Goal: Task Accomplishment & Management: Use online tool/utility

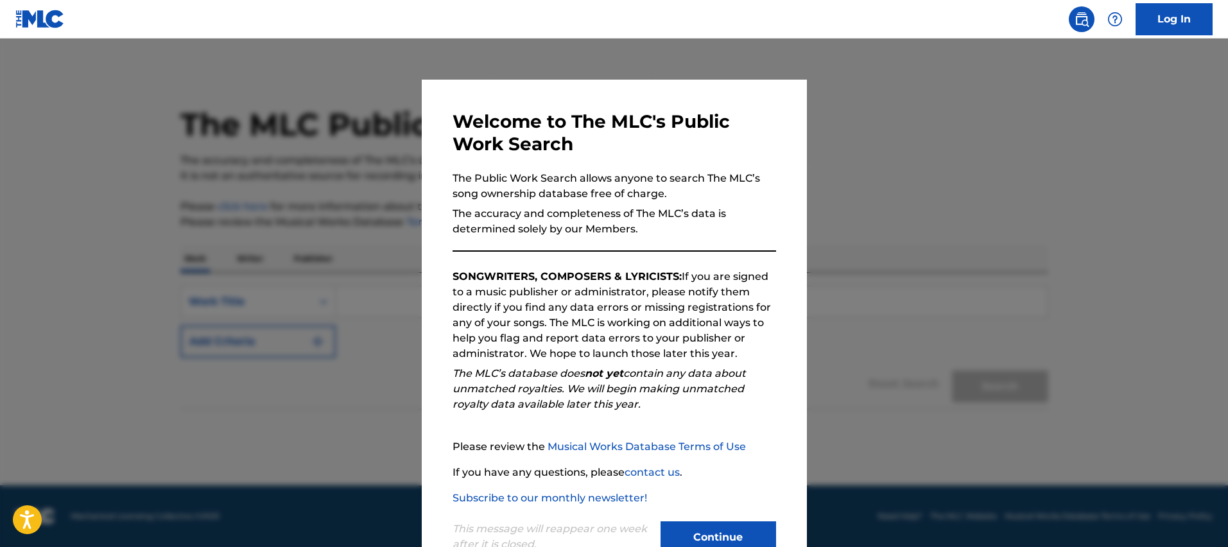
scroll to position [24, 0]
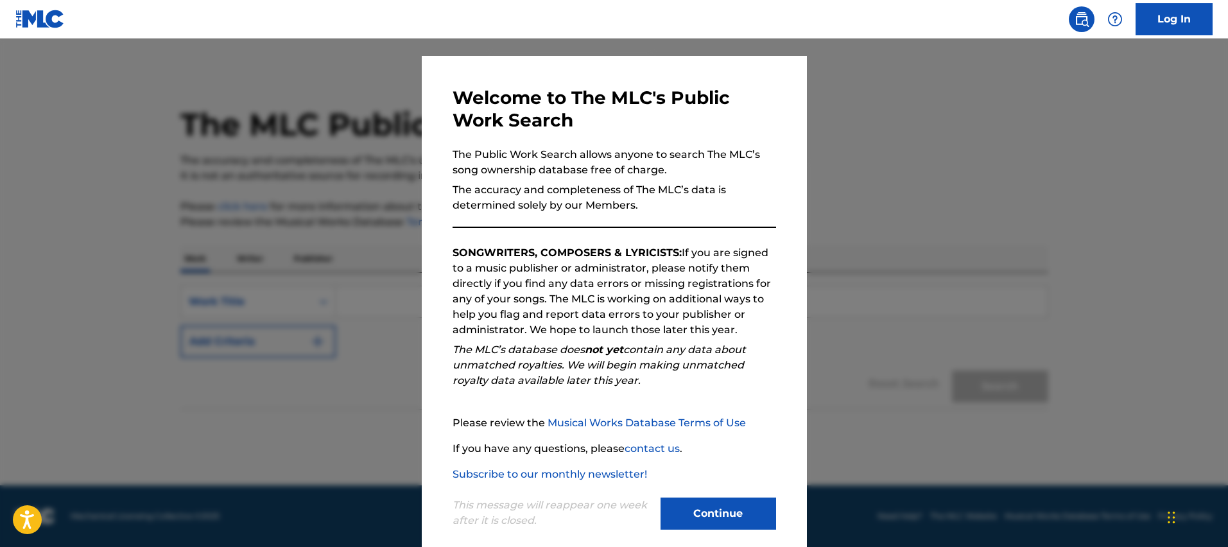
drag, startPoint x: 698, startPoint y: 507, endPoint x: 694, endPoint y: 498, distance: 9.2
click at [697, 505] on button "Continue" at bounding box center [719, 514] width 116 height 32
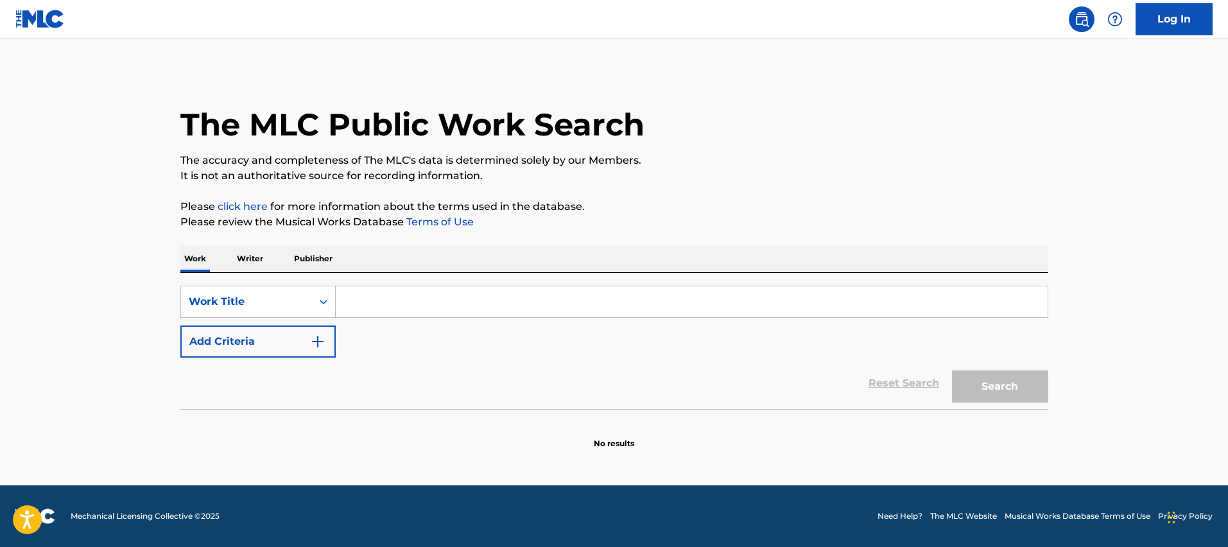
click at [398, 304] on input "Search Form" at bounding box center [692, 301] width 712 height 31
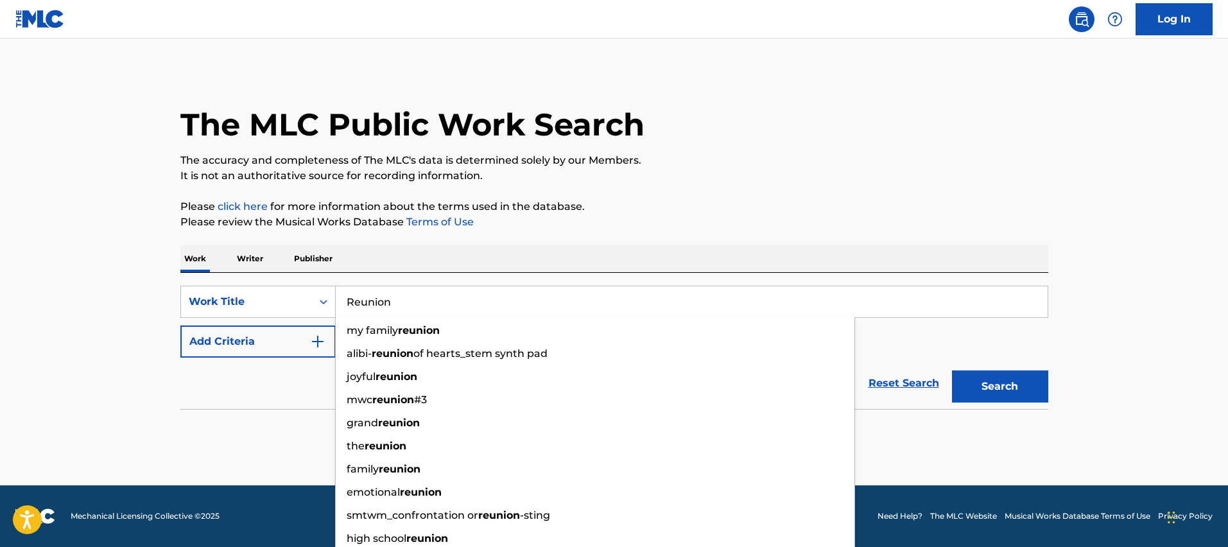
type input "Reunion"
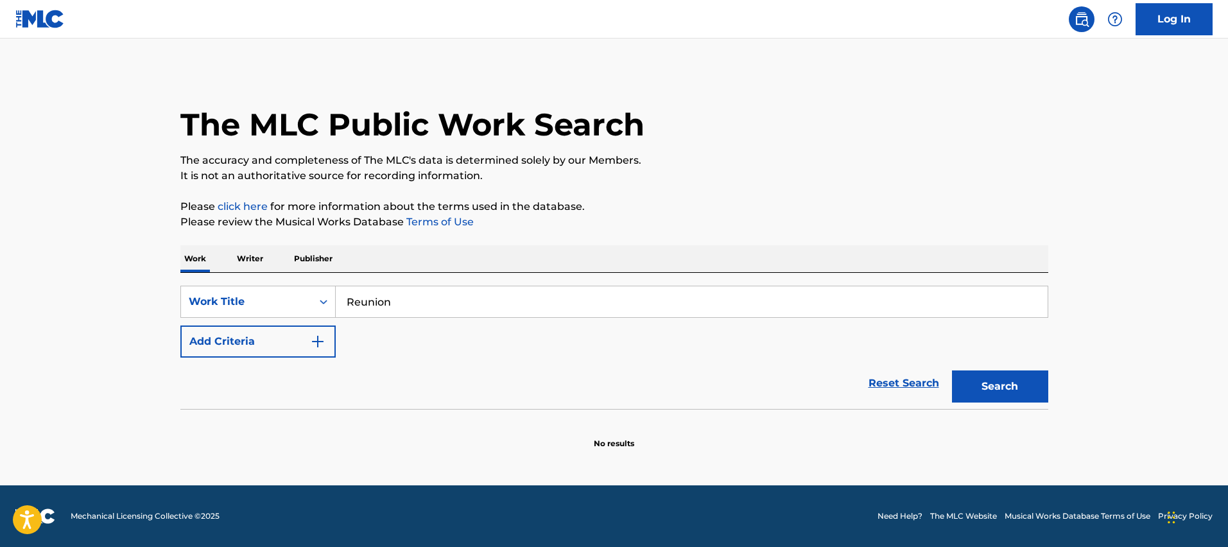
drag, startPoint x: 277, startPoint y: 360, endPoint x: 277, endPoint y: 346, distance: 14.1
click at [277, 360] on div "Reset Search Search" at bounding box center [614, 383] width 868 height 51
click at [277, 346] on button "Add Criteria" at bounding box center [257, 342] width 155 height 32
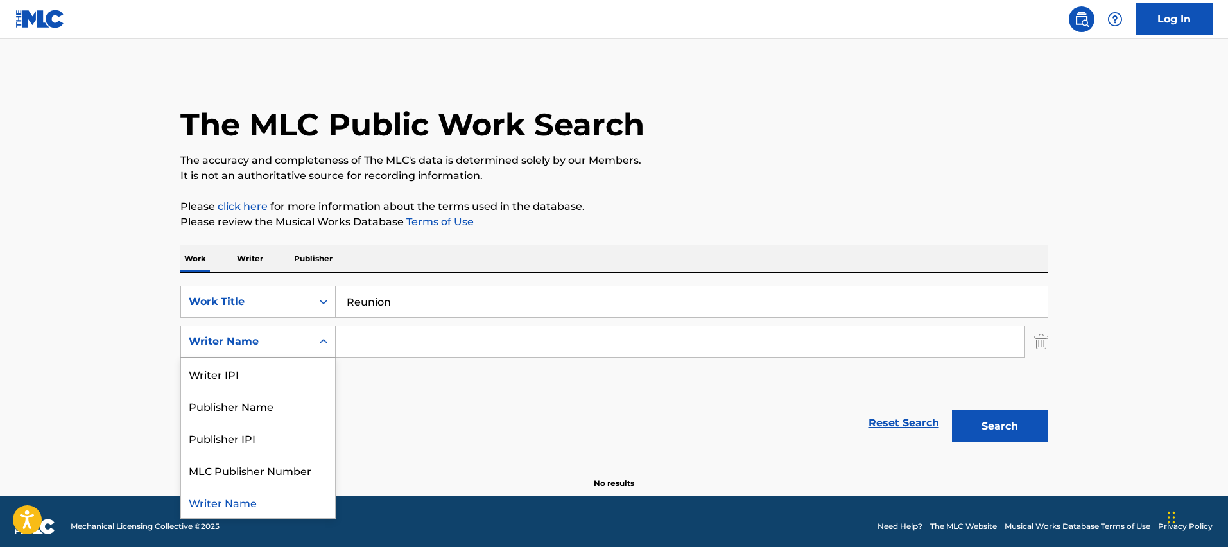
click at [277, 342] on div "Writer Name" at bounding box center [247, 341] width 116 height 15
drag, startPoint x: 532, startPoint y: 407, endPoint x: 798, endPoint y: 415, distance: 266.6
click at [535, 406] on div "Reset Search Search" at bounding box center [614, 422] width 868 height 51
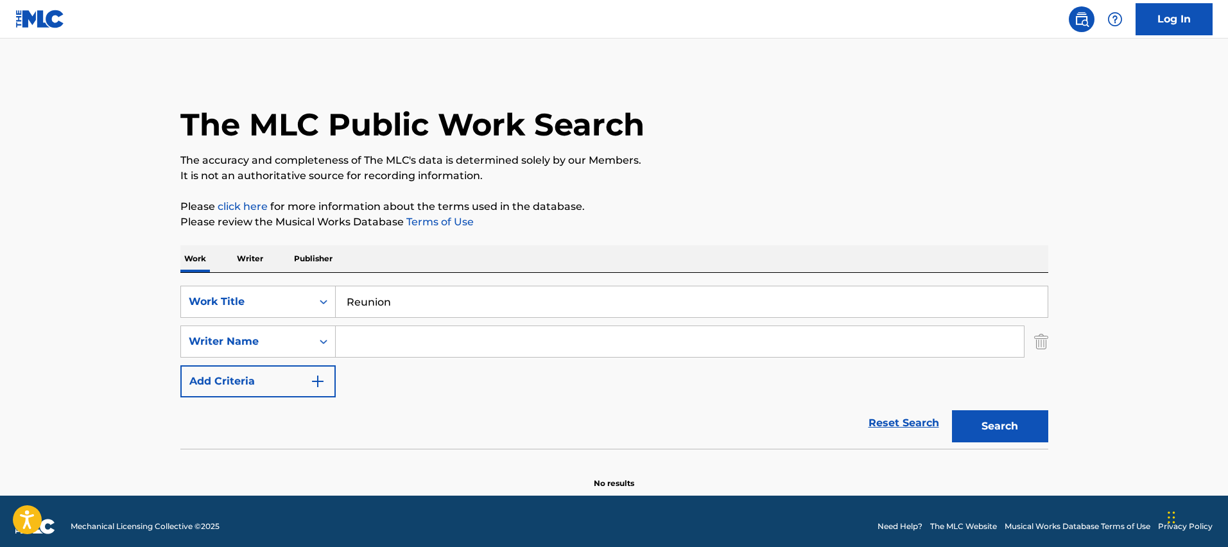
click at [1016, 420] on button "Search" at bounding box center [1000, 426] width 96 height 32
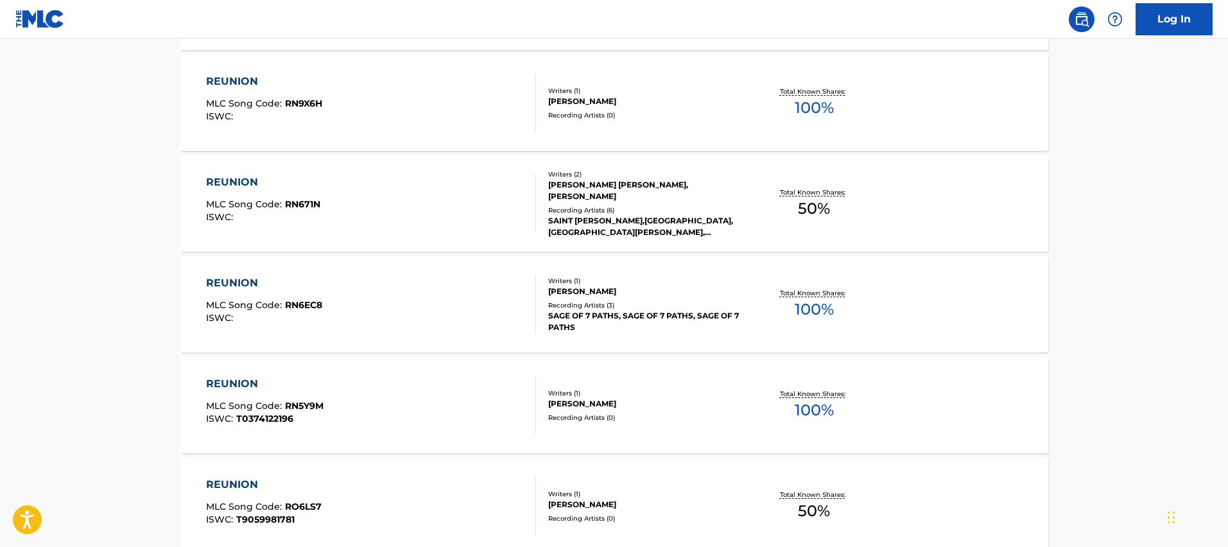
scroll to position [154, 0]
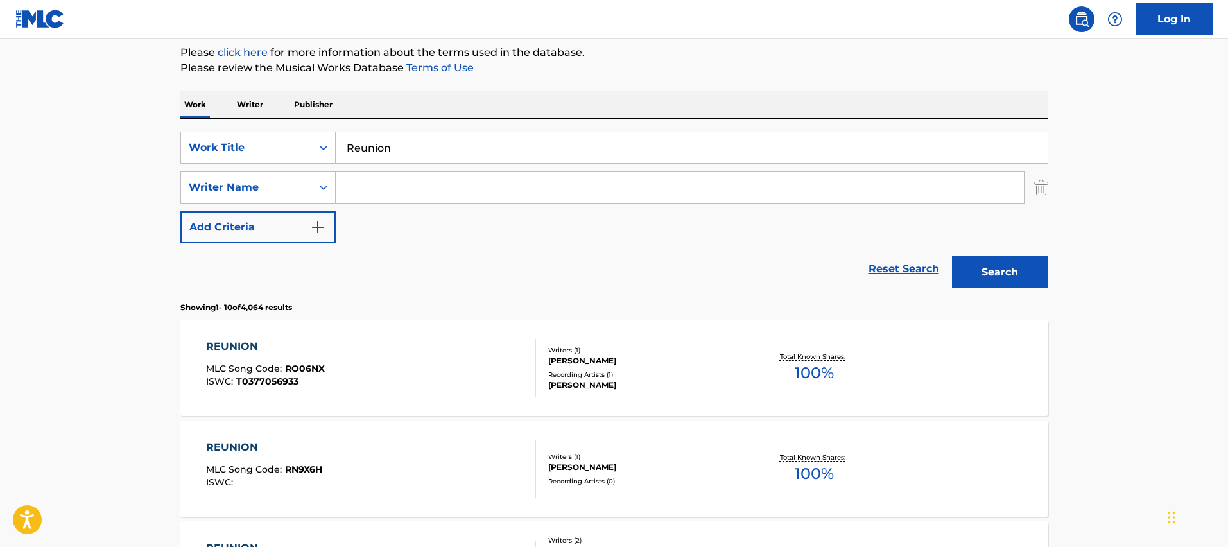
click at [464, 186] on input "Search Form" at bounding box center [680, 187] width 688 height 31
click at [952, 256] on button "Search" at bounding box center [1000, 272] width 96 height 32
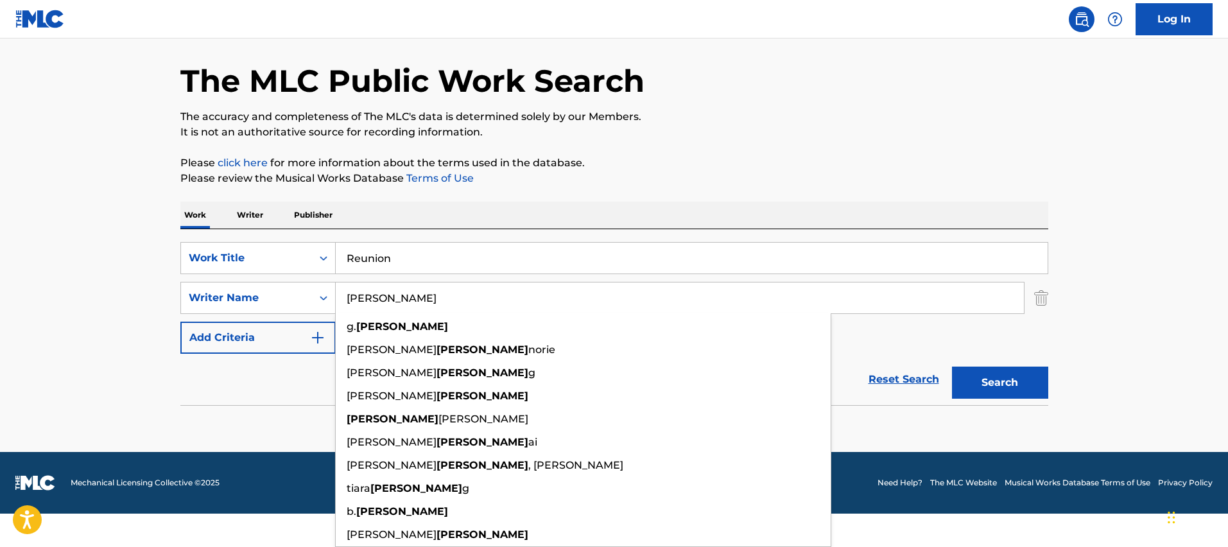
scroll to position [10, 0]
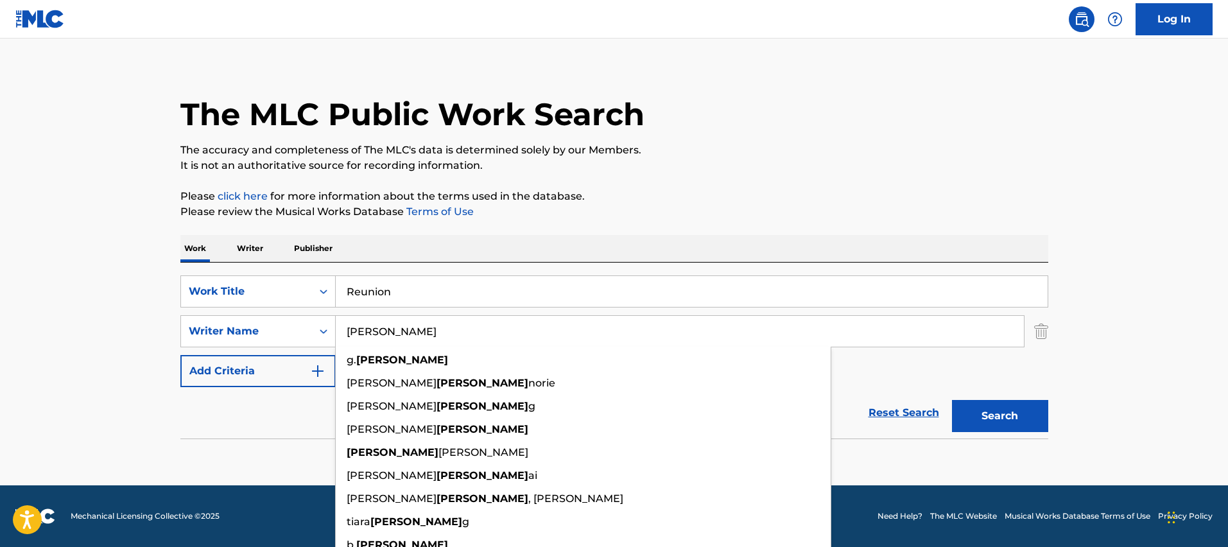
click at [552, 209] on div "The MLC Public Work Search The accuracy and completeness of The MLC's data is d…" at bounding box center [614, 269] width 899 height 419
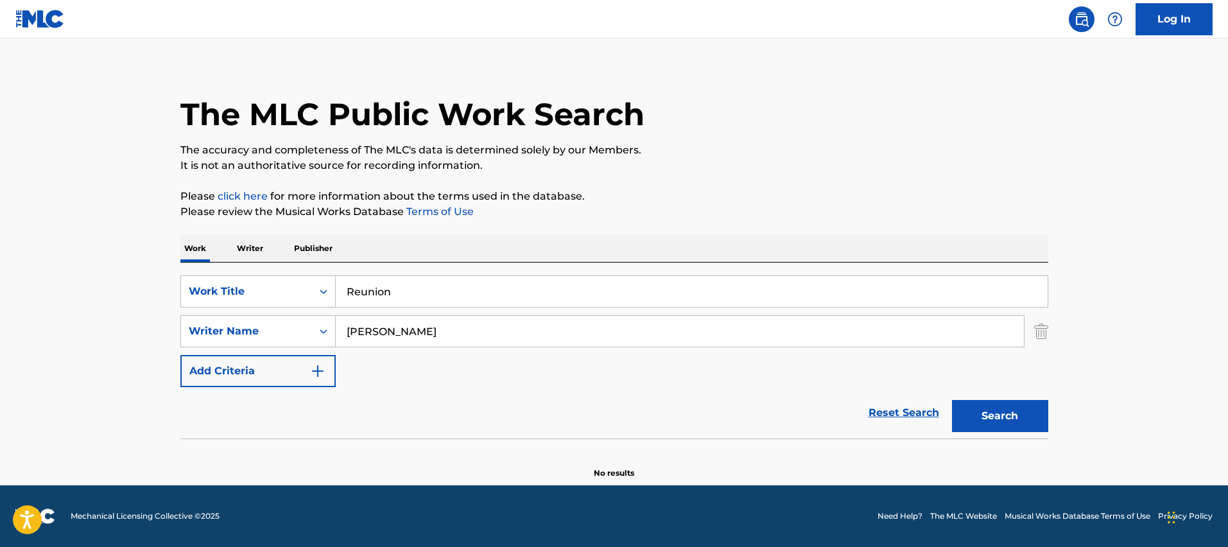
click at [1006, 409] on button "Search" at bounding box center [1000, 416] width 96 height 32
click at [447, 336] on input "[PERSON_NAME]" at bounding box center [680, 331] width 688 height 31
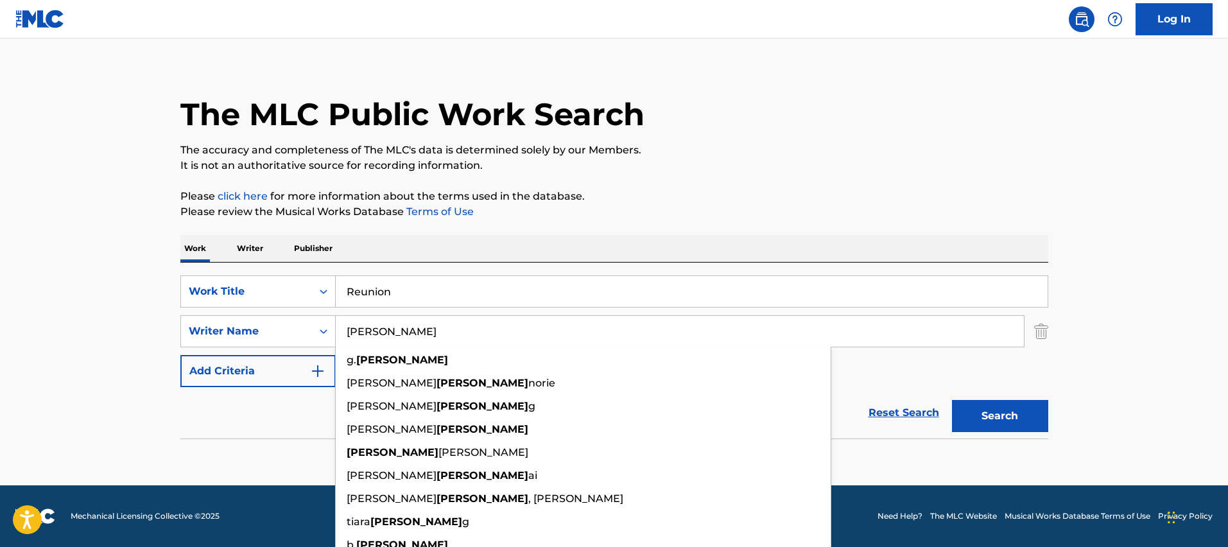
click at [447, 336] on input "[PERSON_NAME]" at bounding box center [680, 331] width 688 height 31
type input "\"
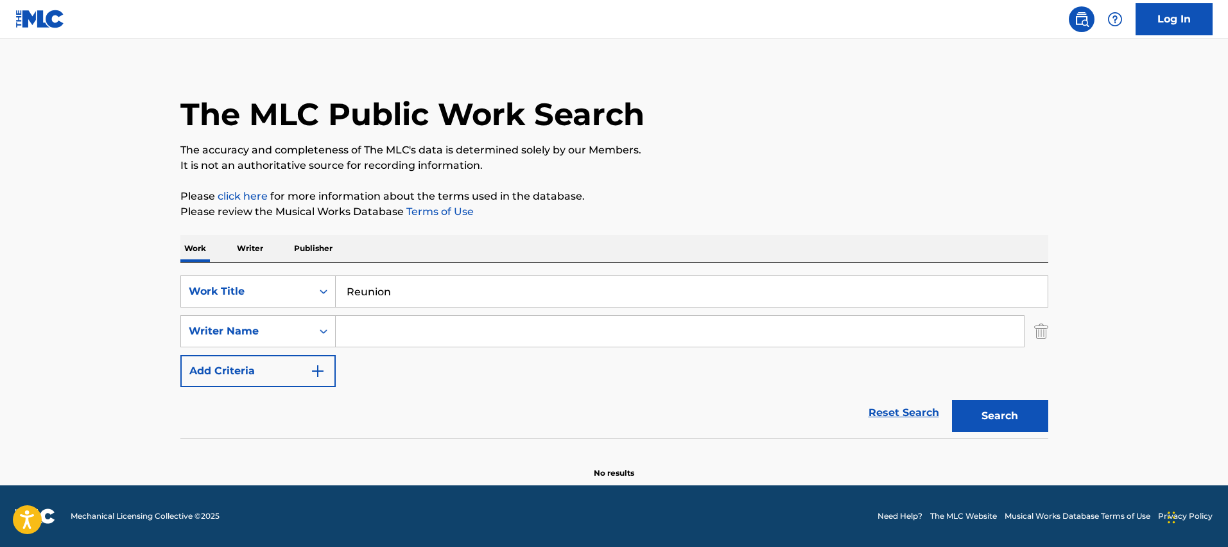
click at [419, 291] on input "Reunion" at bounding box center [692, 291] width 712 height 31
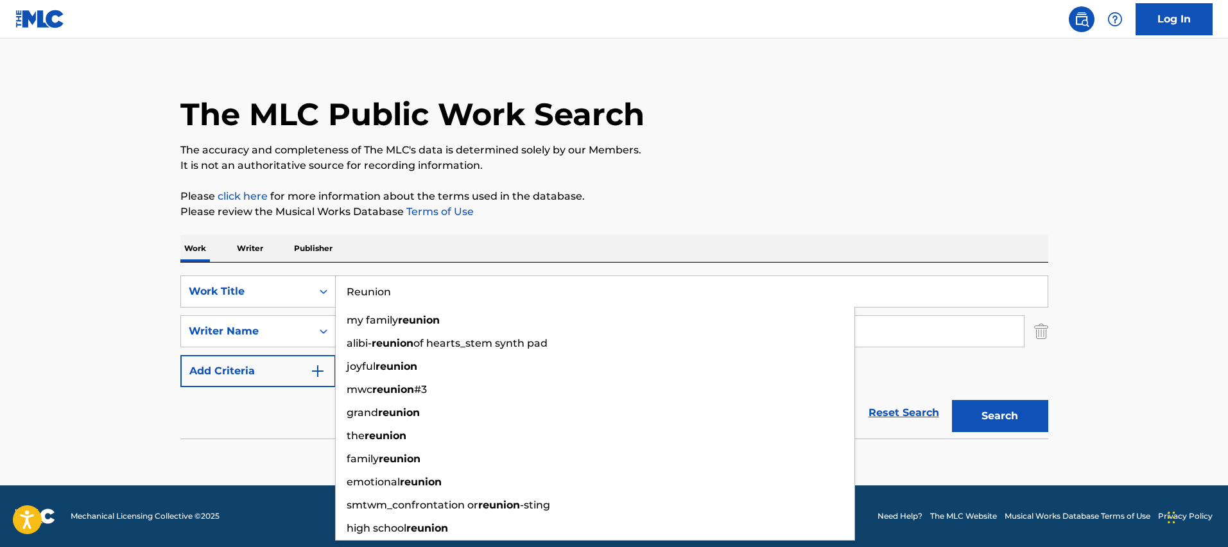
click at [419, 291] on input "Reunion" at bounding box center [692, 291] width 712 height 31
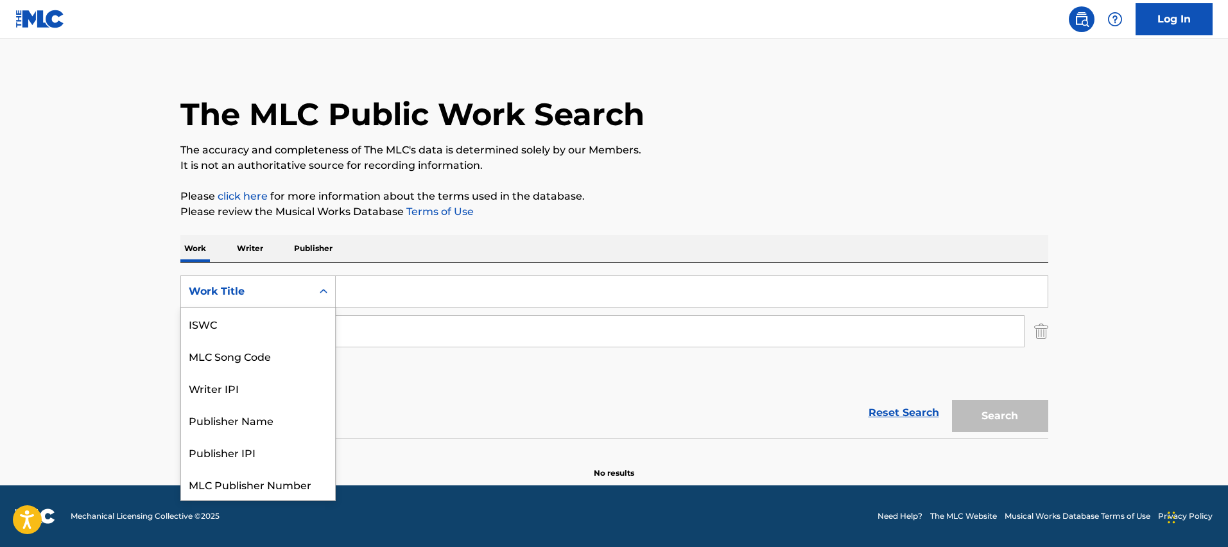
click at [254, 290] on div "Work Title" at bounding box center [247, 291] width 116 height 15
click at [1156, 24] on link "Log In" at bounding box center [1174, 19] width 77 height 32
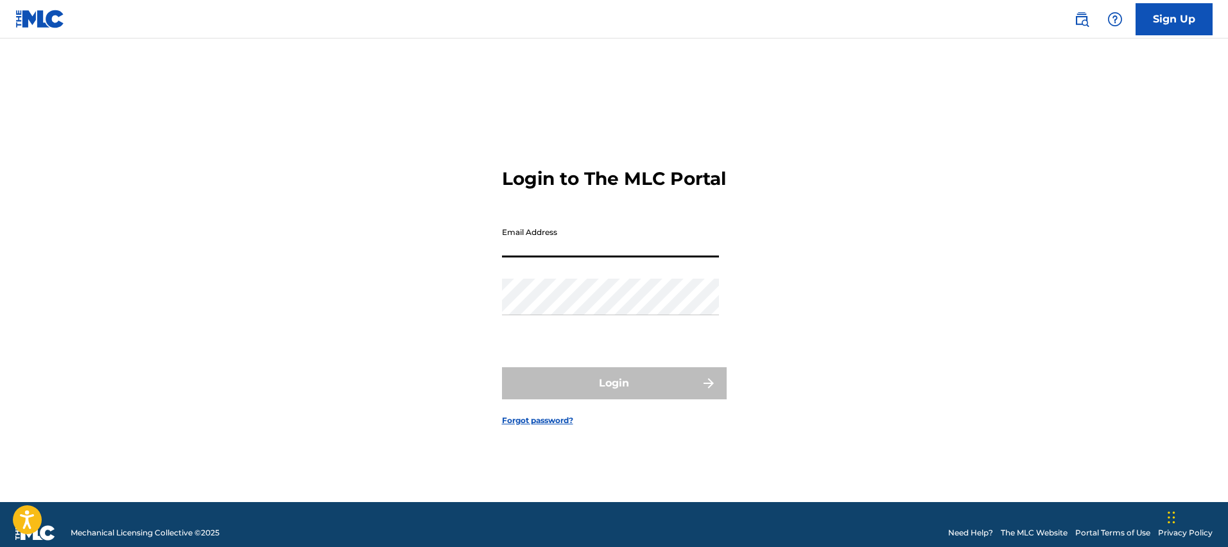
click at [609, 253] on input "Email Address" at bounding box center [610, 239] width 217 height 37
type input "[PERSON_NAME][EMAIL_ADDRESS][PERSON_NAME][DOMAIN_NAME]"
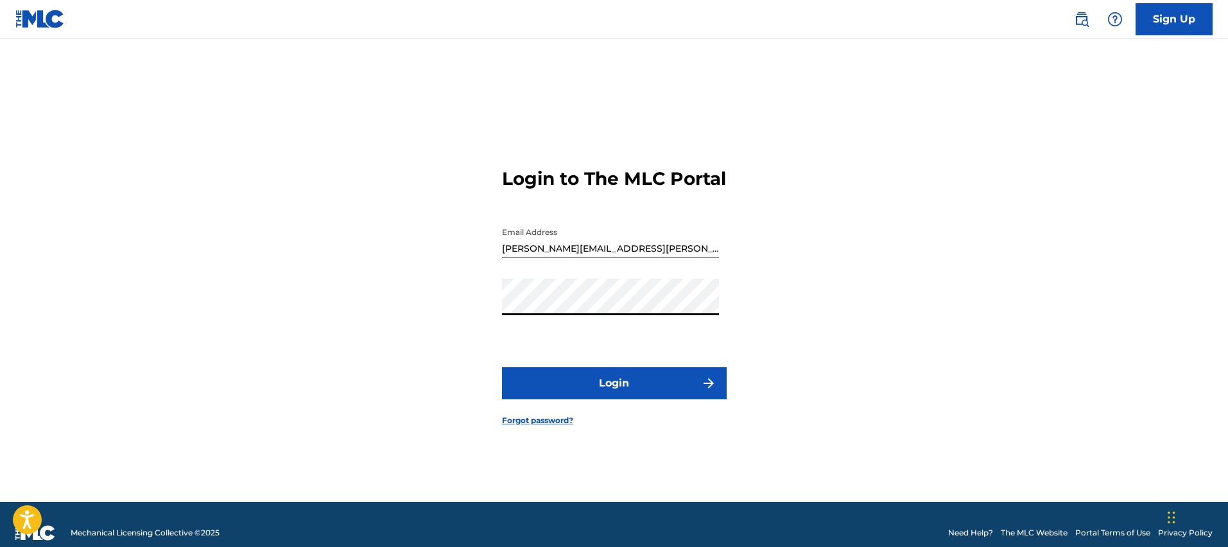
click at [615, 387] on button "Login" at bounding box center [614, 383] width 225 height 32
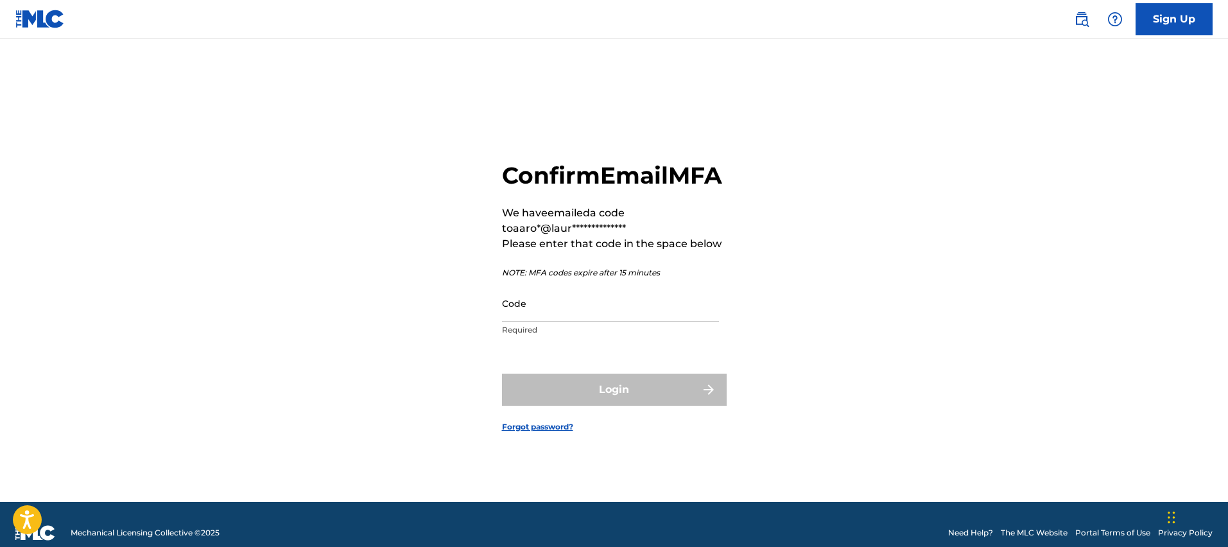
click at [612, 322] on input "Code" at bounding box center [610, 303] width 217 height 37
paste input "067690"
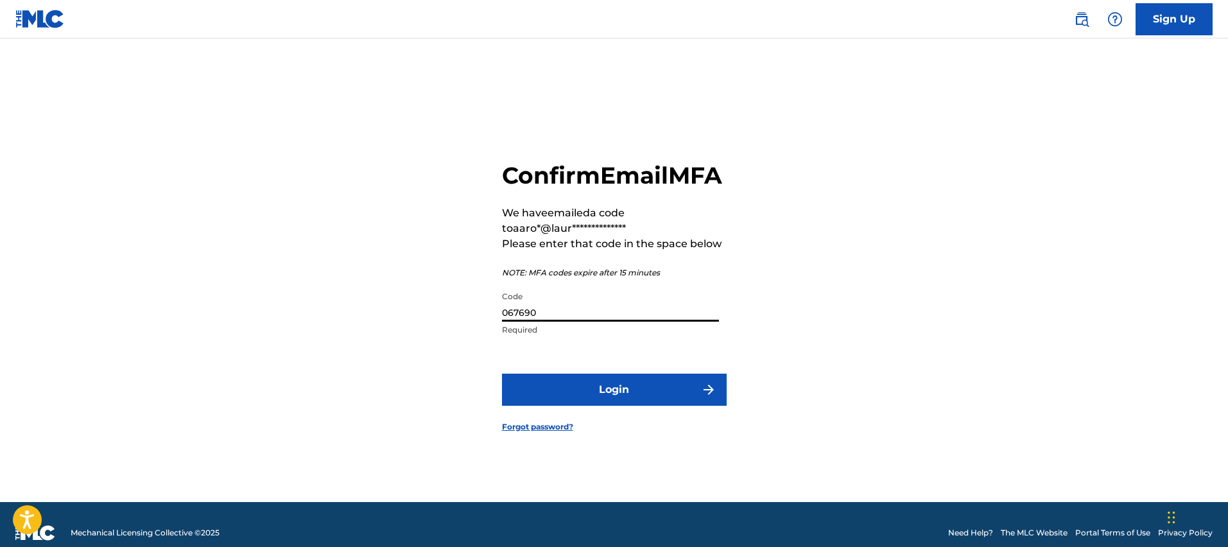
type input "067690"
click at [595, 406] on button "Login" at bounding box center [614, 390] width 225 height 32
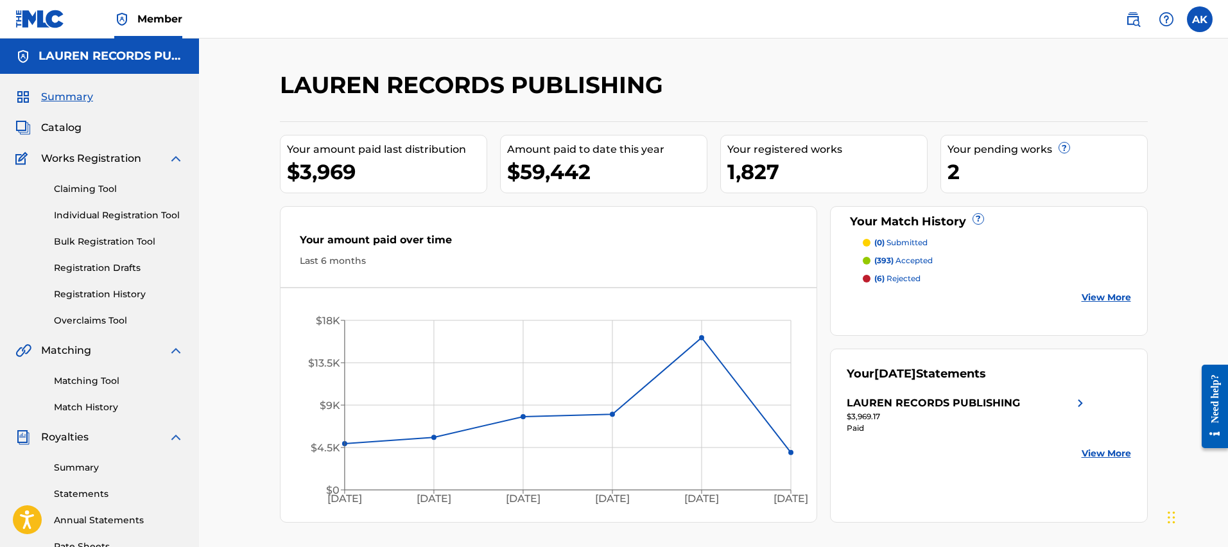
click at [88, 191] on link "Claiming Tool" at bounding box center [119, 188] width 130 height 13
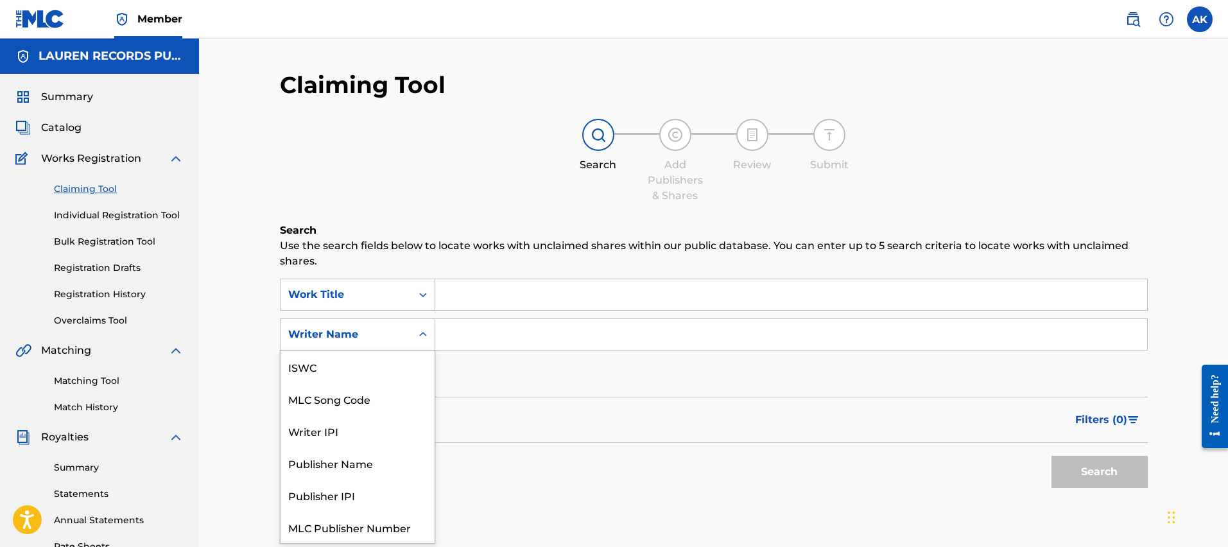
click at [363, 335] on div "Writer Name" at bounding box center [346, 334] width 116 height 15
click at [478, 289] on input "Search Form" at bounding box center [791, 294] width 712 height 31
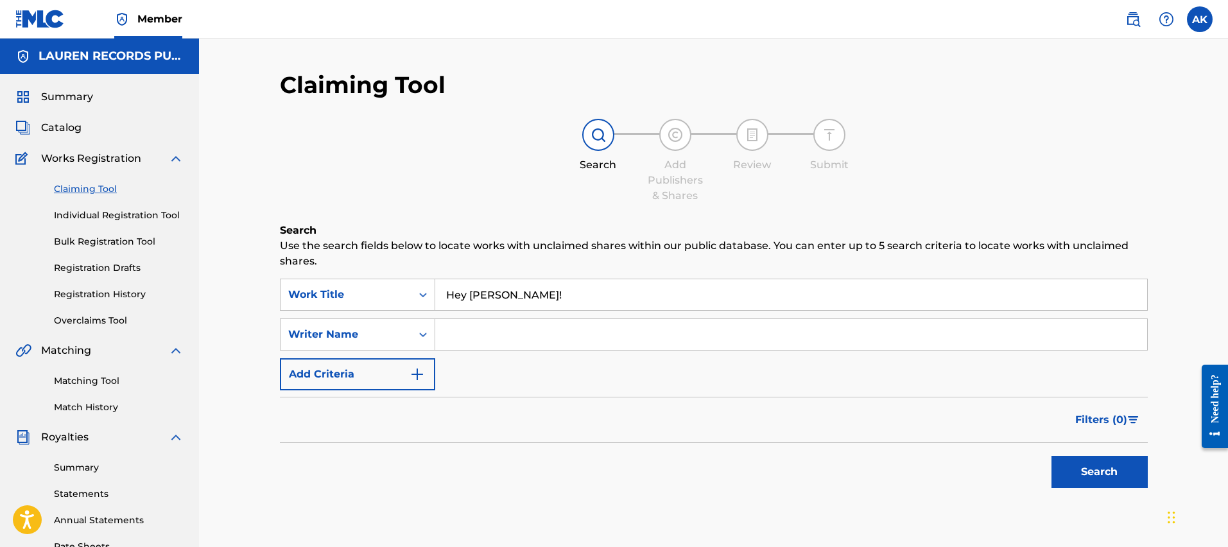
click at [1052, 456] on button "Search" at bounding box center [1100, 472] width 96 height 32
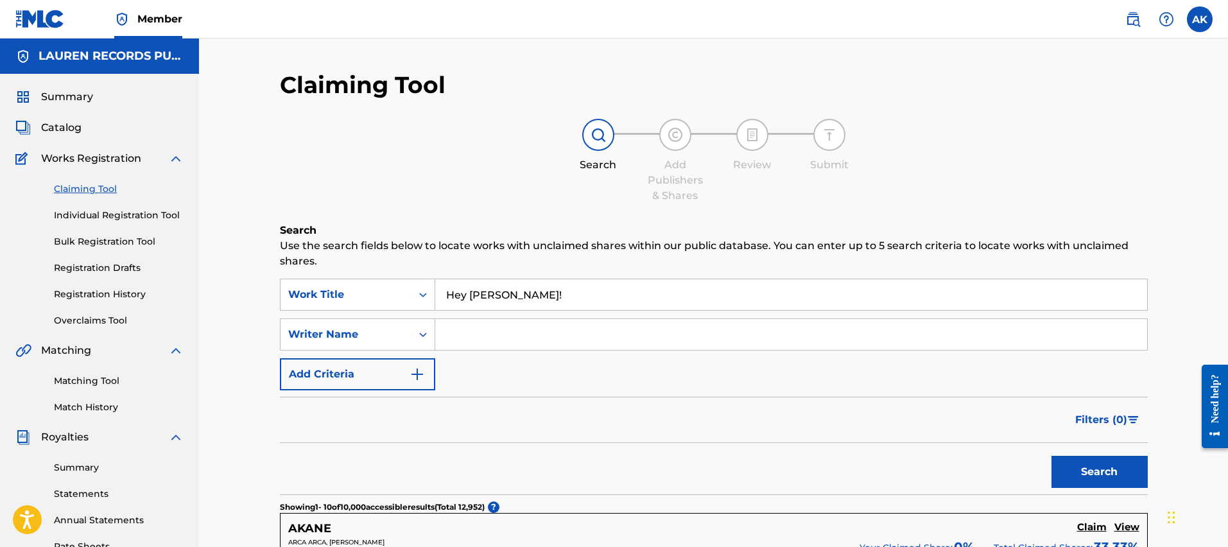
click at [523, 294] on input "Hey [PERSON_NAME]!" at bounding box center [791, 294] width 712 height 31
type input "Hey [PERSON_NAME]"
click at [1052, 456] on button "Search" at bounding box center [1100, 472] width 96 height 32
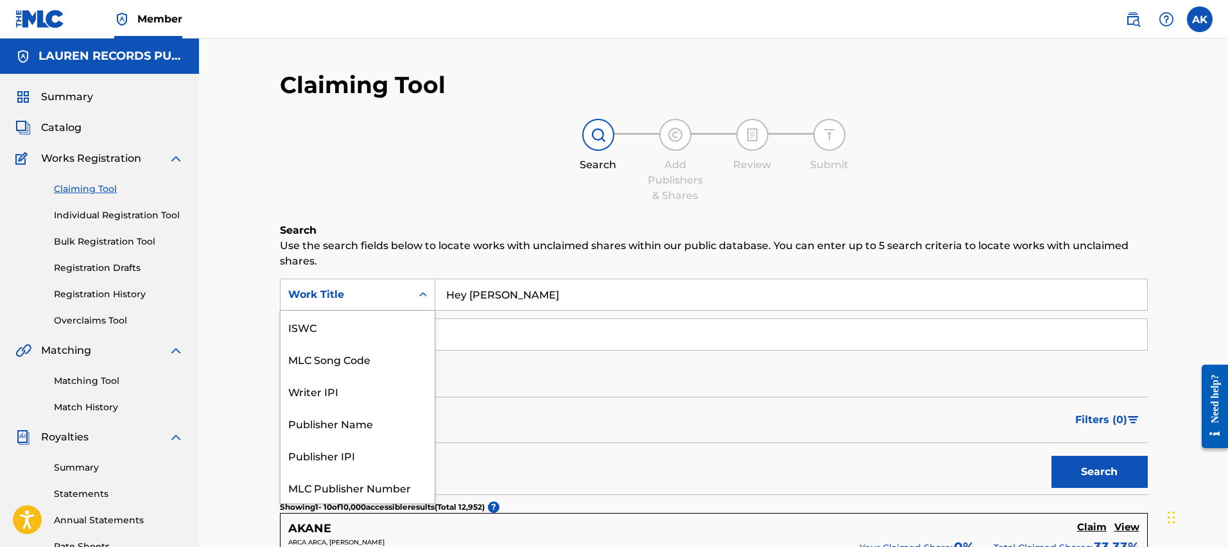
click at [415, 299] on div "Search Form" at bounding box center [423, 294] width 23 height 23
click at [403, 347] on div "Writer IPI" at bounding box center [358, 359] width 154 height 32
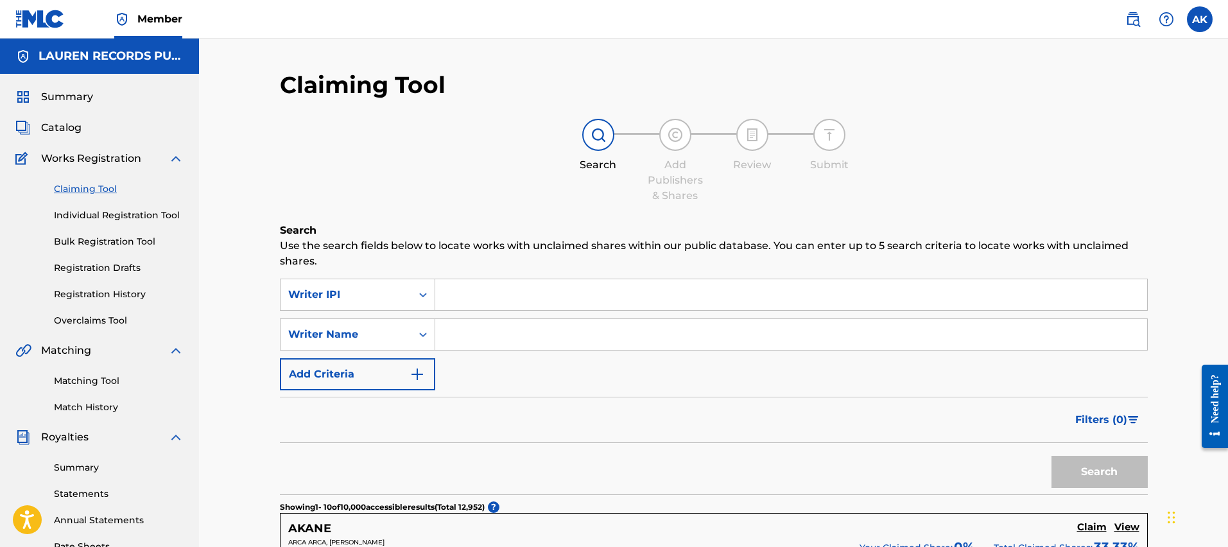
click at [487, 295] on input "Search Form" at bounding box center [791, 294] width 712 height 31
click at [388, 303] on div "Writer IPI" at bounding box center [346, 294] width 131 height 24
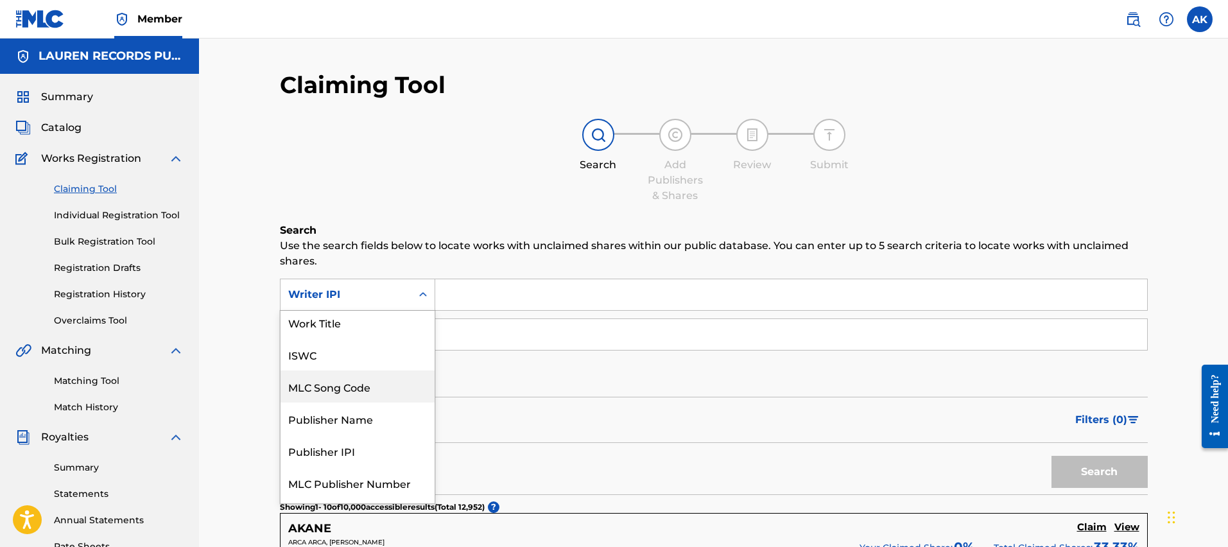
scroll to position [0, 0]
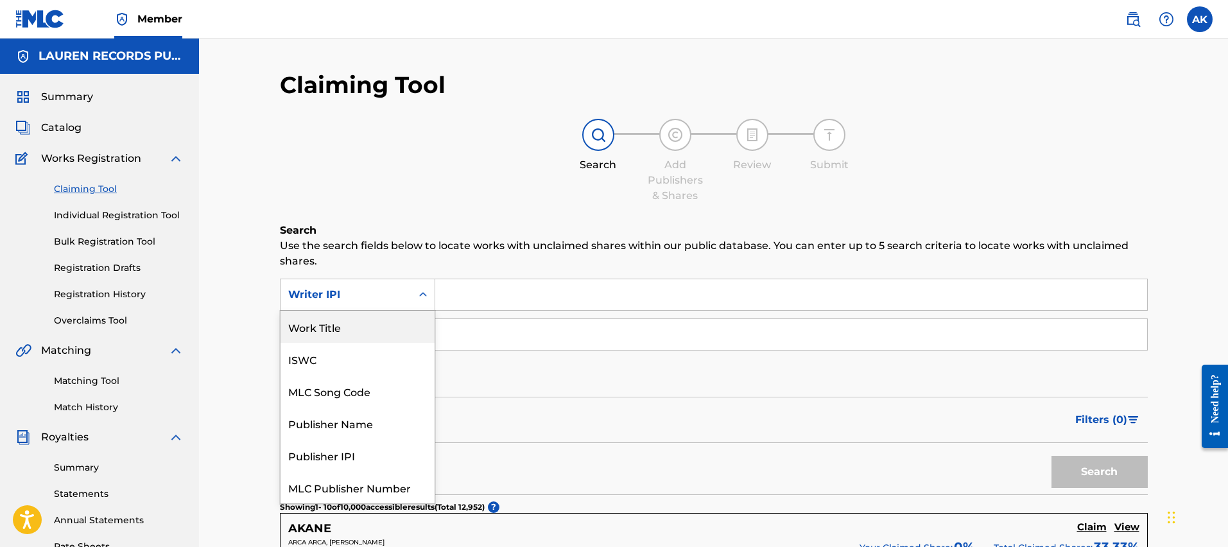
click at [356, 338] on div "Work Title" at bounding box center [358, 327] width 154 height 32
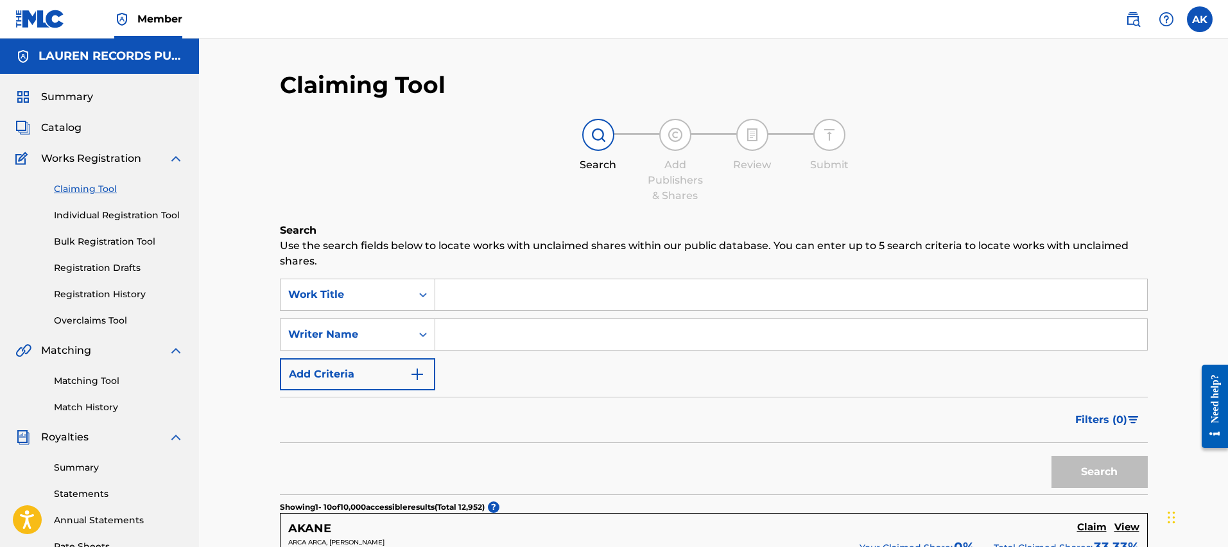
click at [469, 288] on input "Search Form" at bounding box center [791, 294] width 712 height 31
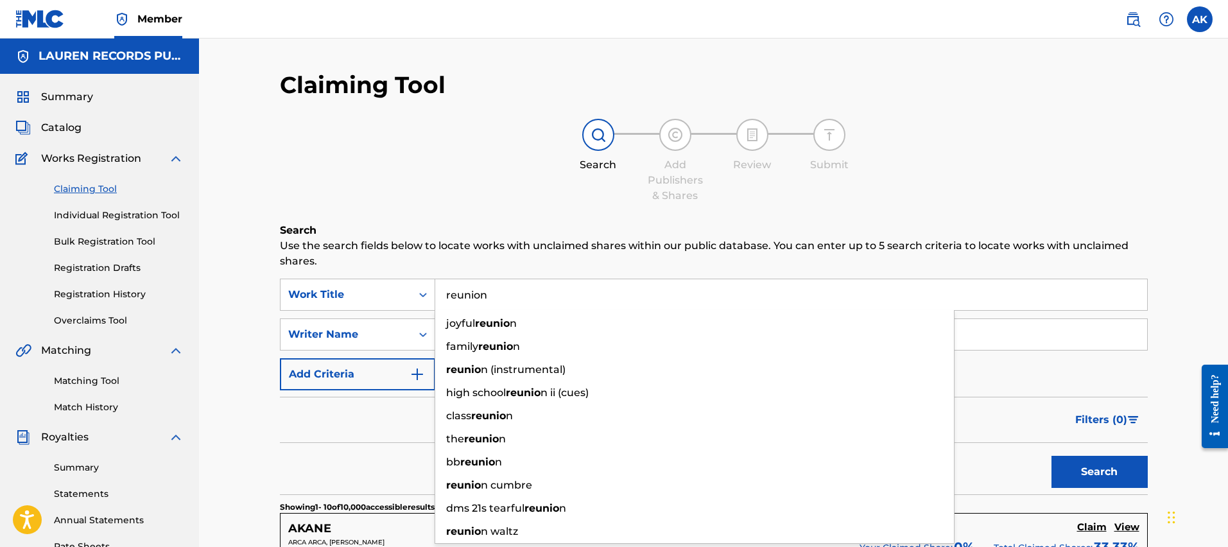
type input "reunion"
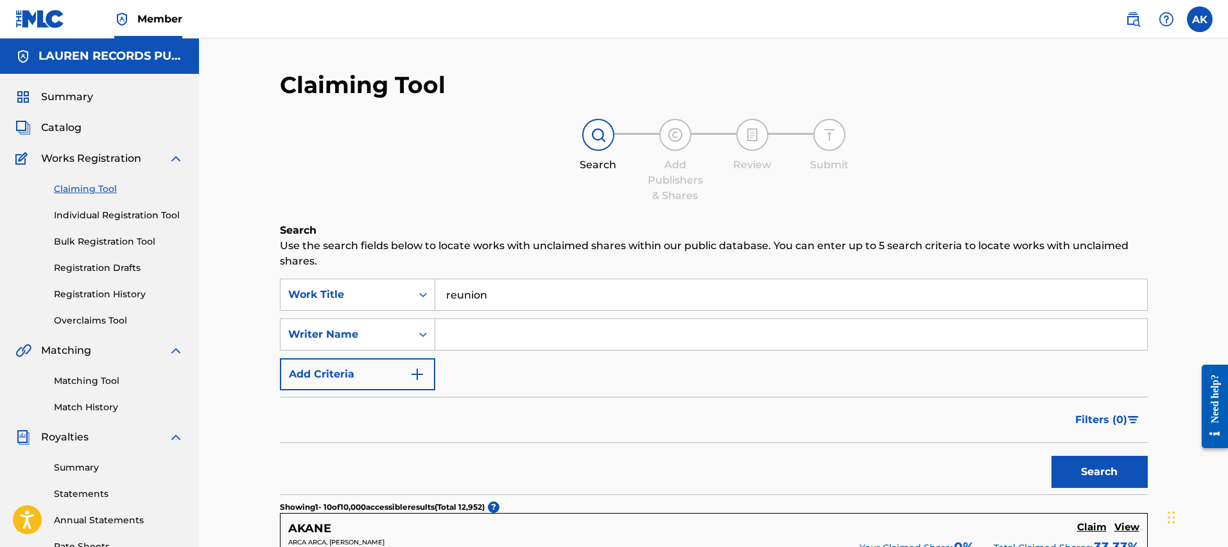
click at [464, 338] on input "Search Form" at bounding box center [791, 334] width 712 height 31
type input "korea girl"
click at [1052, 456] on button "Search" at bounding box center [1100, 472] width 96 height 32
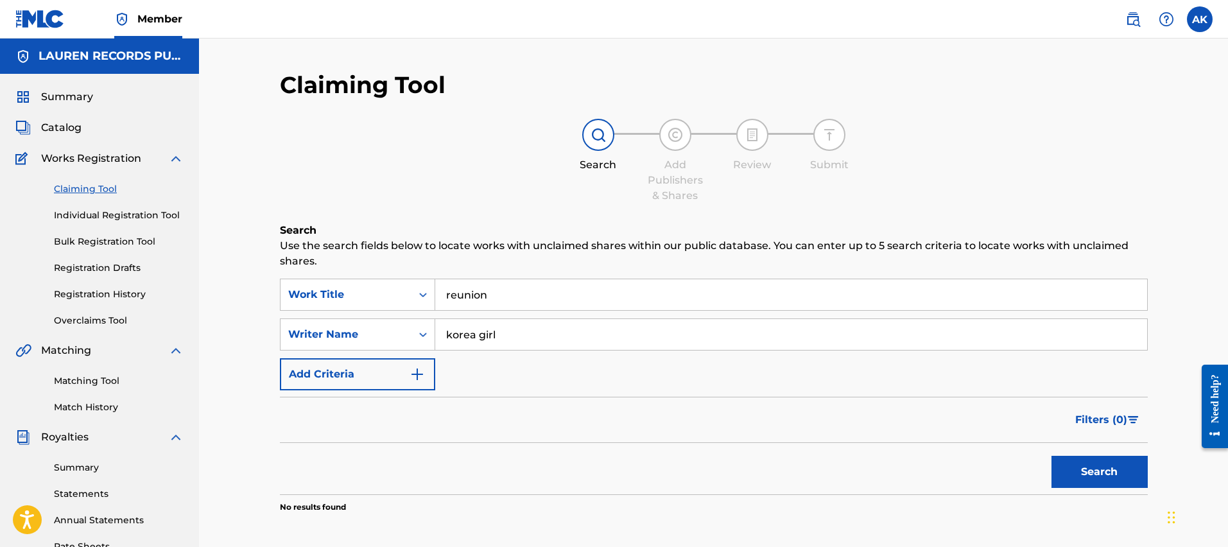
click at [474, 333] on input "korea girl" at bounding box center [791, 334] width 712 height 31
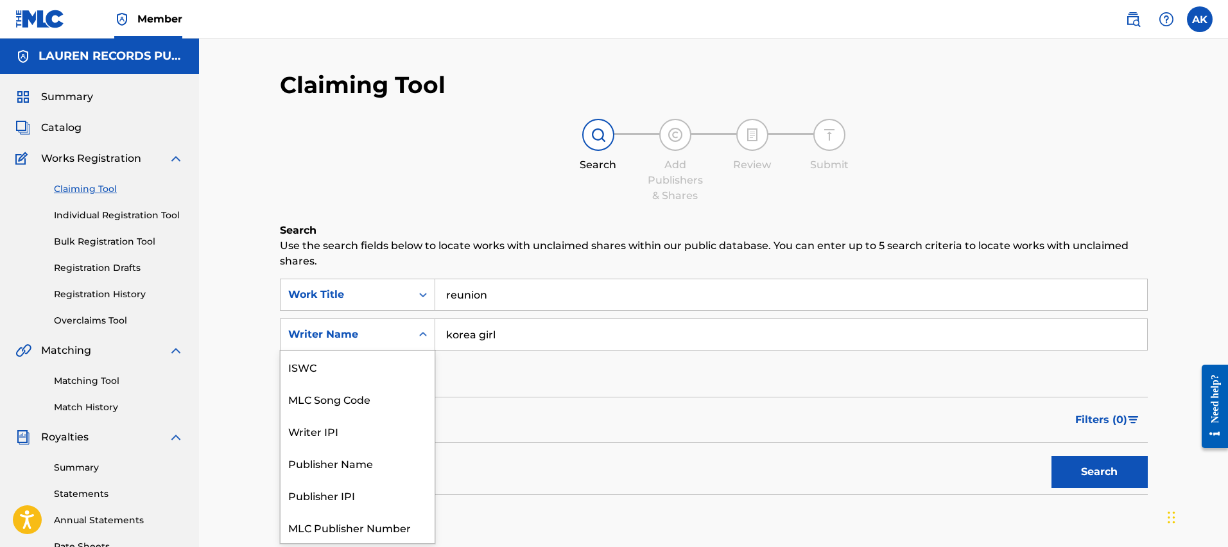
click at [419, 331] on icon "Search Form" at bounding box center [423, 334] width 13 height 13
click at [496, 214] on div "Claiming Tool Search Add Publishers & Shares Review Submit Search Use the searc…" at bounding box center [714, 324] width 868 height 507
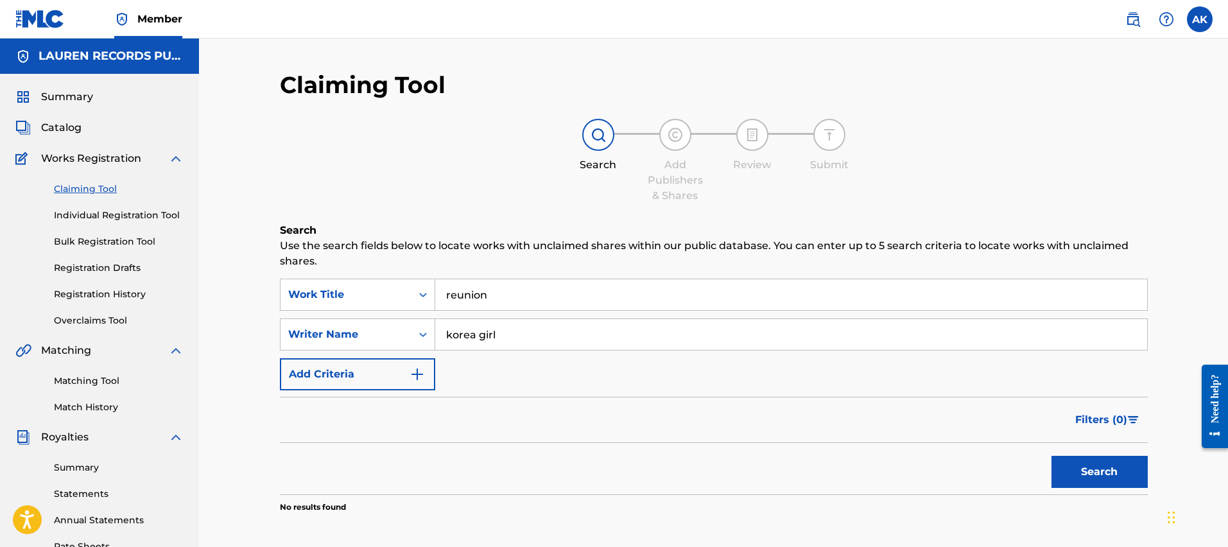
click at [634, 71] on div "Claiming Tool Search Add Publishers & Shares Review Submit Search Use the searc…" at bounding box center [714, 324] width 868 height 507
